Goal: Find specific page/section: Find specific page/section

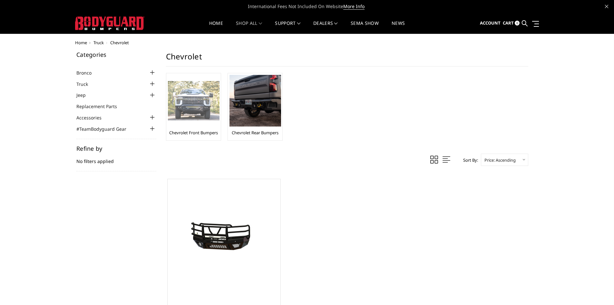
click at [198, 104] on img at bounding box center [194, 101] width 52 height 40
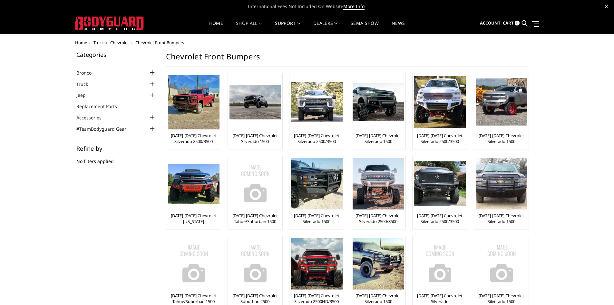
click at [103, 45] on span "Truck" at bounding box center [99, 43] width 10 height 6
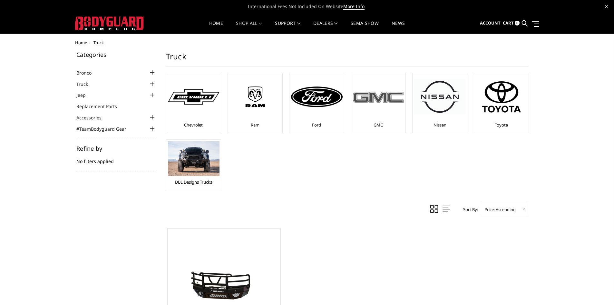
click at [372, 102] on img at bounding box center [379, 97] width 52 height 15
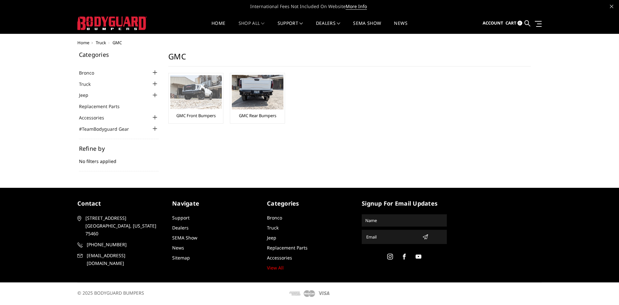
click at [205, 88] on img at bounding box center [196, 92] width 52 height 34
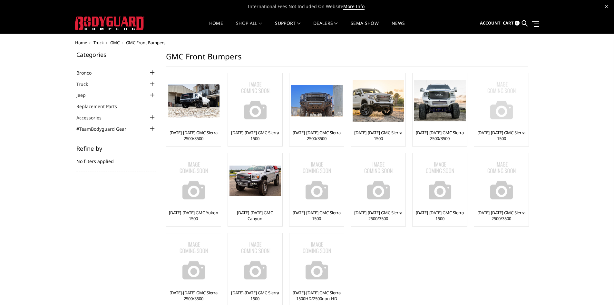
click at [499, 132] on link "[DATE]-[DATE] GMC Sierra 1500" at bounding box center [501, 136] width 51 height 12
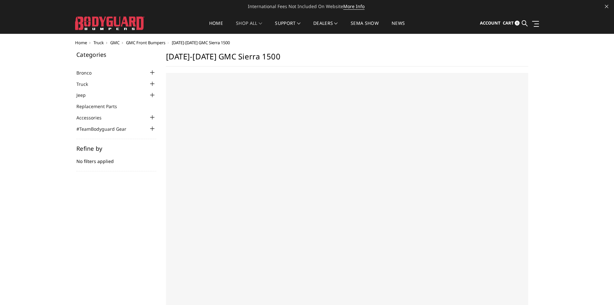
select select "US"
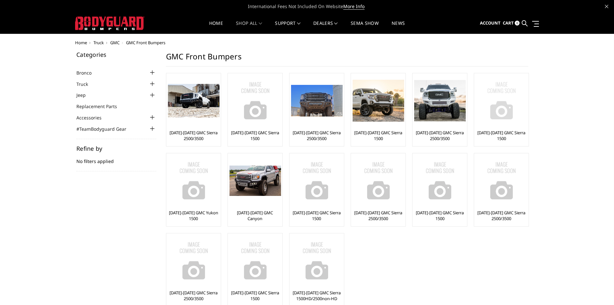
click at [507, 110] on img at bounding box center [502, 101] width 52 height 52
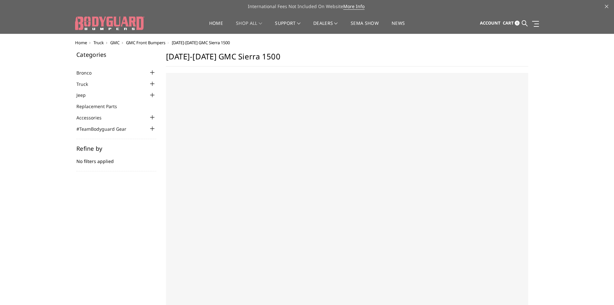
select select "US"
